Goal: Information Seeking & Learning: Learn about a topic

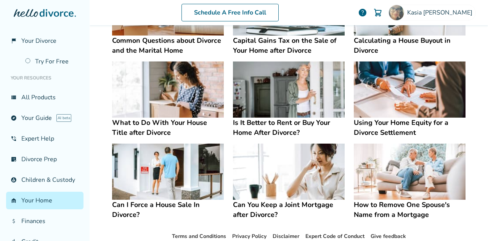
scroll to position [347, 0]
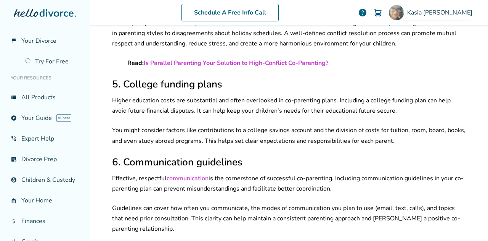
scroll to position [589, 0]
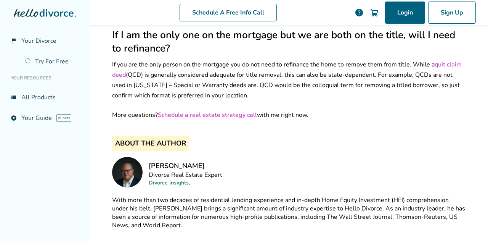
scroll to position [3165, 0]
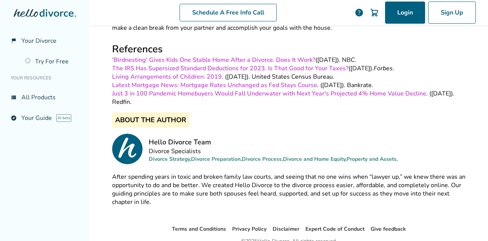
scroll to position [1004, 0]
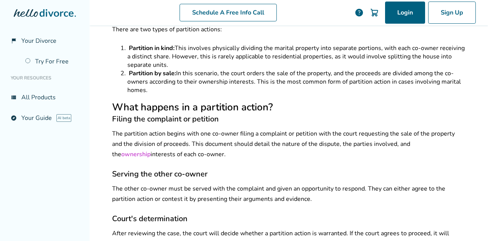
scroll to position [354, 0]
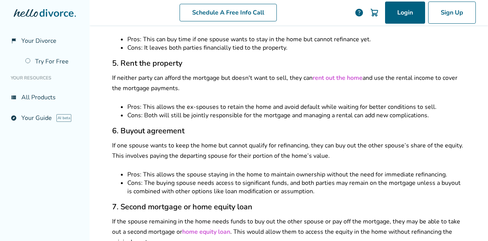
scroll to position [3101, 0]
